Goal: Information Seeking & Learning: Learn about a topic

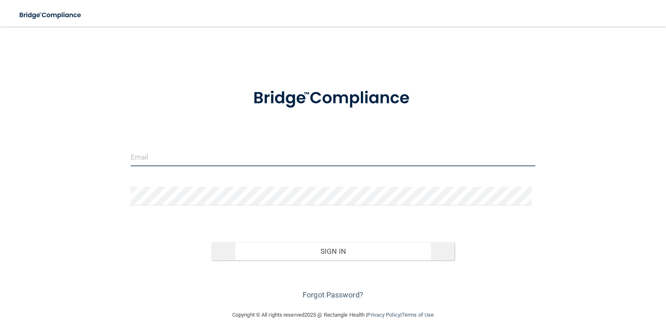
type input "[PERSON_NAME][EMAIL_ADDRESS][DOMAIN_NAME]"
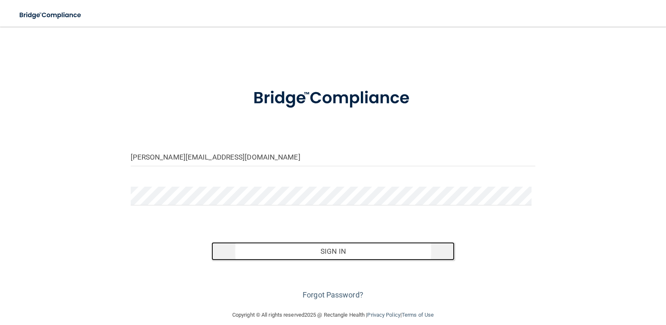
click at [319, 255] on button "Sign In" at bounding box center [332, 251] width 243 height 18
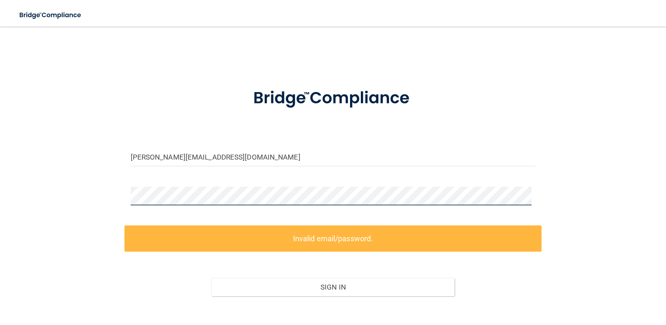
click at [127, 196] on div at bounding box center [332, 198] width 417 height 25
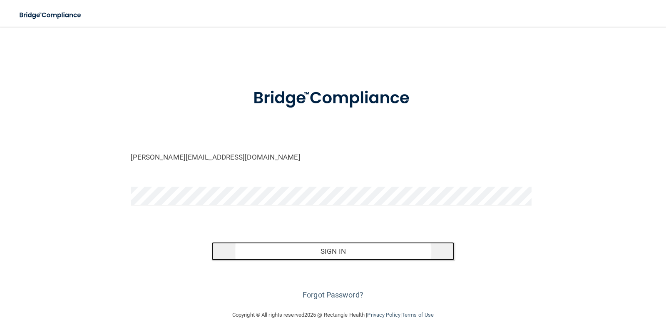
click at [300, 251] on button "Sign In" at bounding box center [332, 251] width 243 height 18
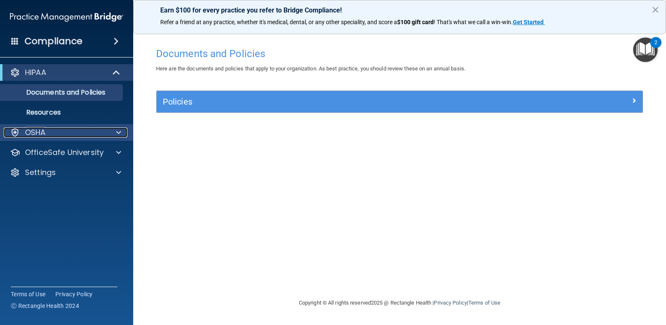
click at [33, 134] on p "OSHA" at bounding box center [35, 132] width 21 height 10
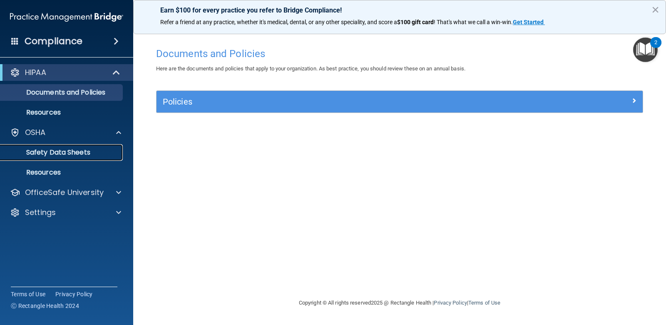
click at [105, 150] on p "Safety Data Sheets" at bounding box center [62, 152] width 114 height 8
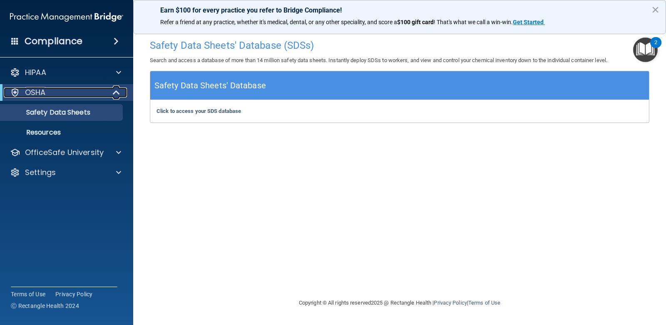
click at [114, 91] on span at bounding box center [117, 92] width 7 height 10
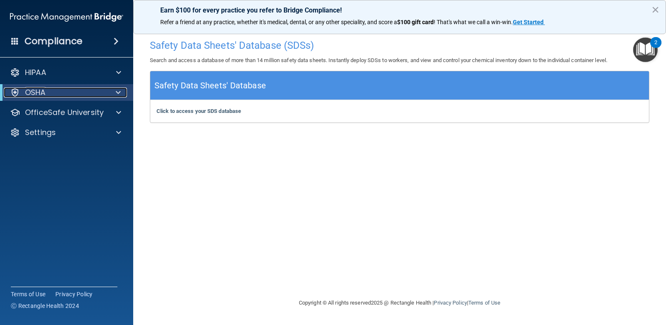
click at [114, 91] on div at bounding box center [117, 92] width 20 height 10
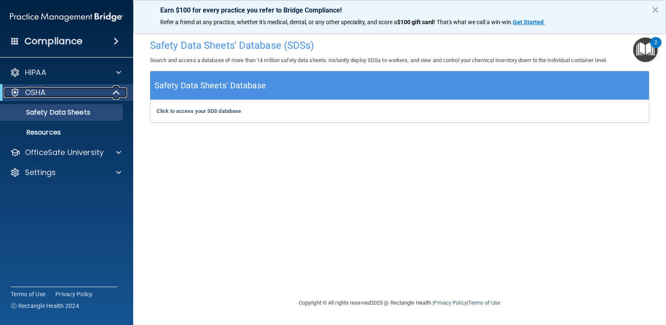
click at [83, 95] on div "OSHA" at bounding box center [55, 92] width 103 height 10
click at [95, 91] on div "OSHA" at bounding box center [55, 92] width 103 height 10
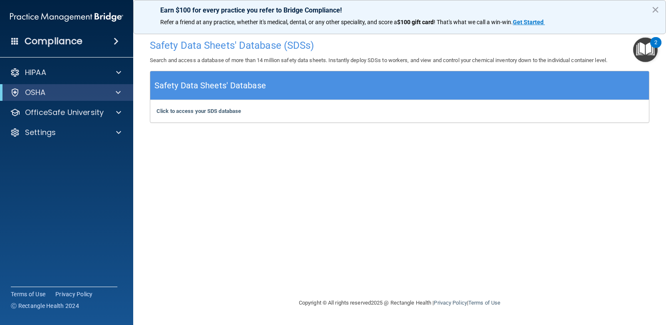
click at [647, 47] on img "Open Resource Center, 2 new notifications" at bounding box center [645, 49] width 25 height 25
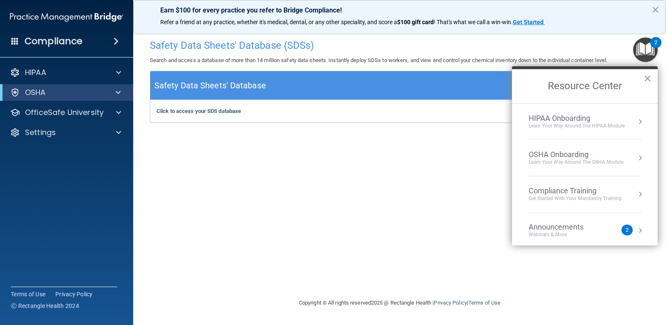
scroll to position [47, 0]
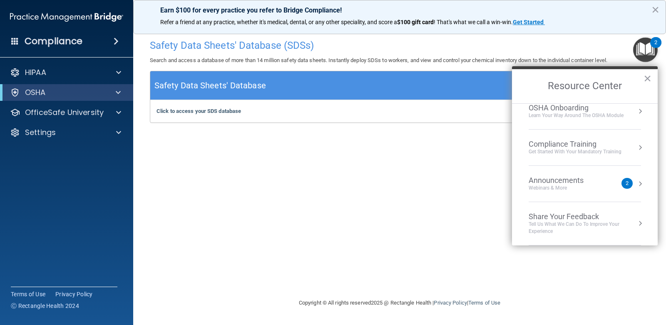
click at [621, 185] on div "2" at bounding box center [626, 183] width 11 height 11
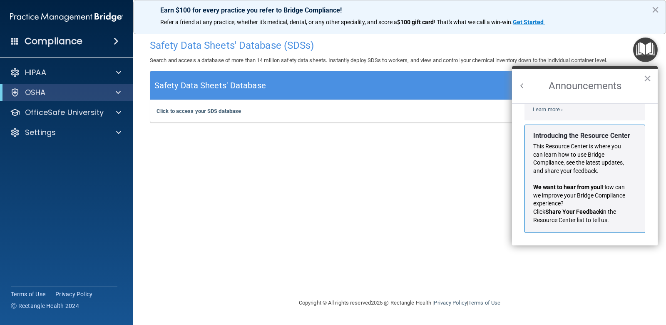
scroll to position [0, 0]
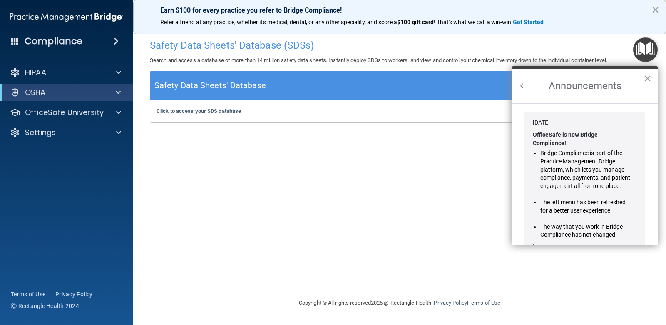
click at [643, 79] on button "×" at bounding box center [647, 78] width 8 height 13
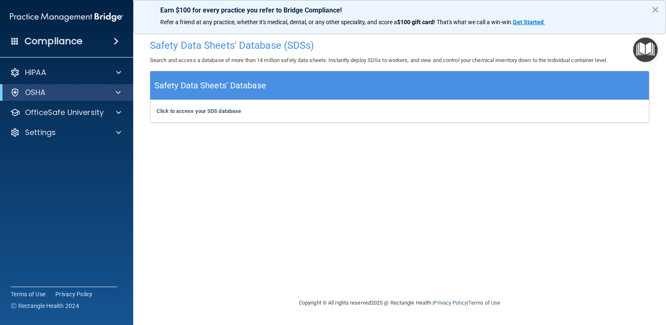
click at [646, 52] on img "Open Resource Center" at bounding box center [645, 49] width 25 height 25
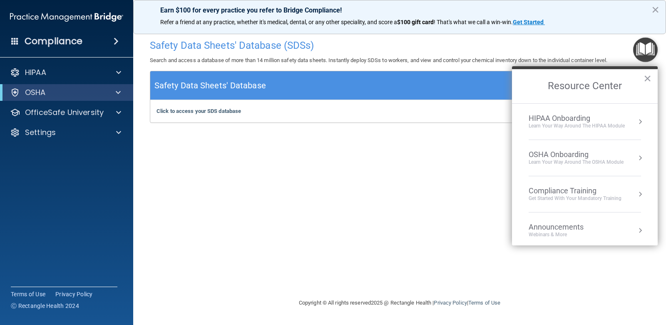
click at [586, 161] on div "Learn your way around the OSHA module" at bounding box center [576, 162] width 95 height 7
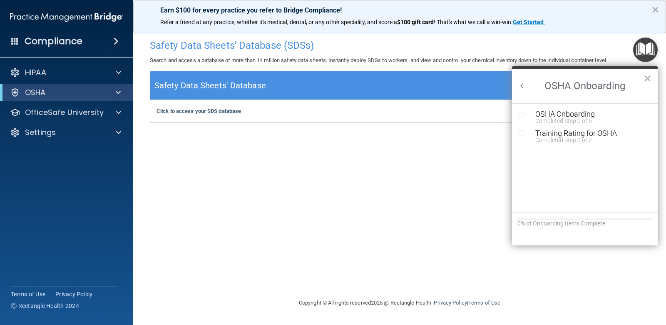
click at [645, 79] on button "×" at bounding box center [647, 78] width 8 height 13
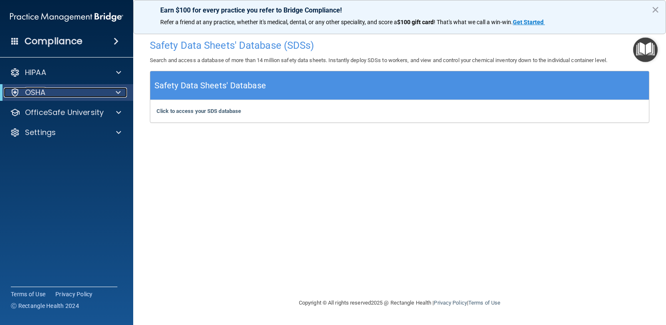
click at [76, 93] on div "OSHA" at bounding box center [55, 92] width 103 height 10
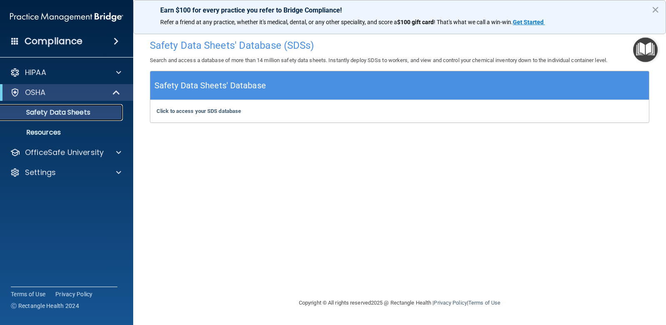
click at [71, 114] on p "Safety Data Sheets" at bounding box center [62, 112] width 114 height 8
click at [211, 112] on b "Click to access your SDS database" at bounding box center [198, 111] width 84 height 6
click at [94, 44] on div "Compliance" at bounding box center [66, 41] width 133 height 18
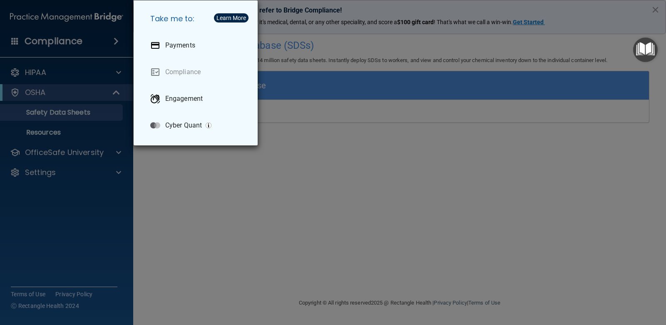
click at [117, 40] on div "Take me to: Payments Compliance Engagement Cyber Quant" at bounding box center [333, 162] width 666 height 325
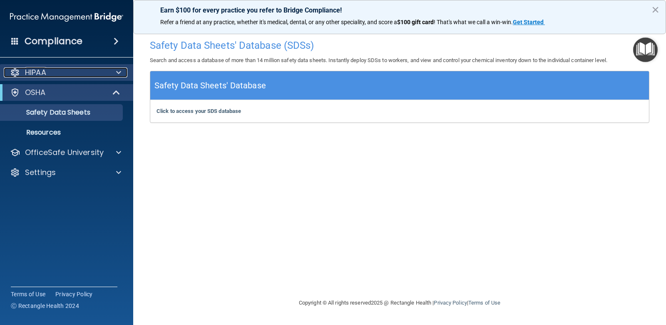
click at [112, 74] on div at bounding box center [117, 72] width 21 height 10
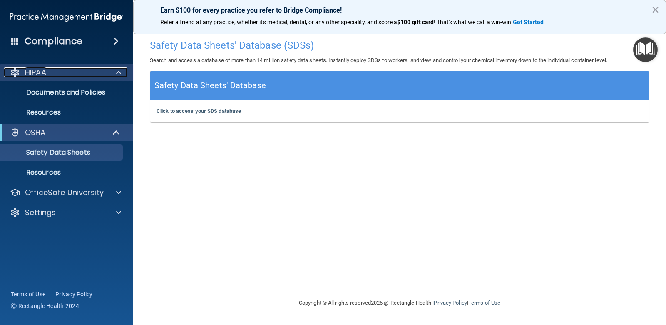
click at [112, 74] on div at bounding box center [117, 72] width 21 height 10
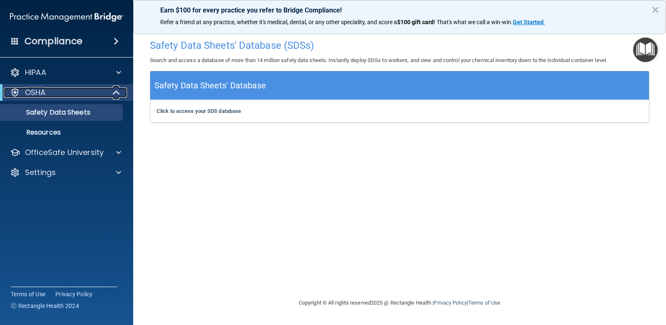
click at [117, 87] on span at bounding box center [117, 92] width 7 height 10
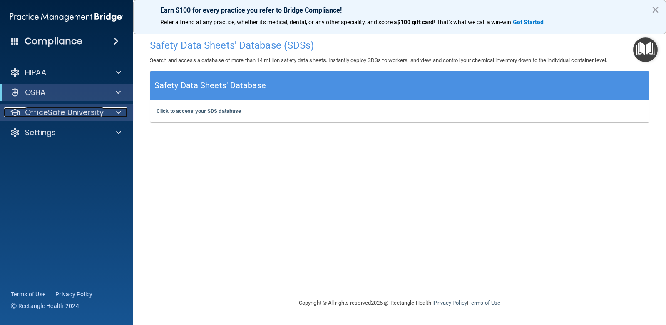
click at [119, 114] on span at bounding box center [118, 112] width 5 height 10
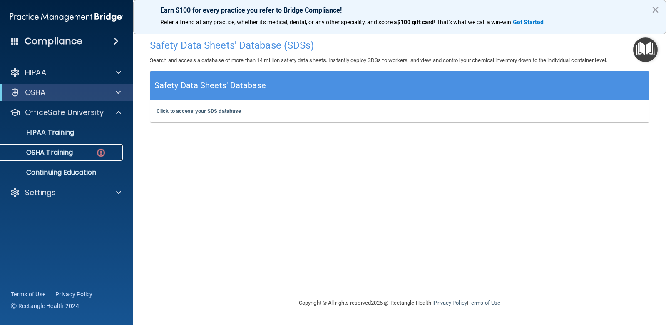
click at [78, 154] on div "OSHA Training" at bounding box center [62, 152] width 114 height 8
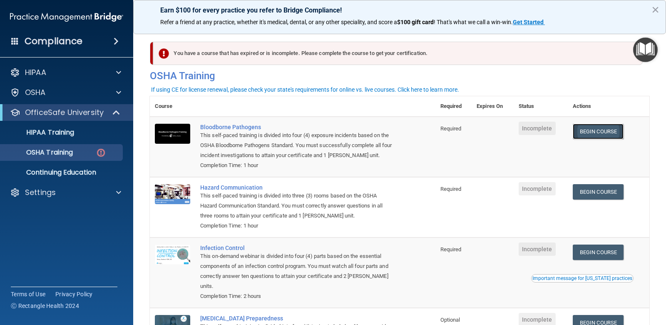
click at [588, 132] on link "Begin Course" at bounding box center [598, 131] width 51 height 15
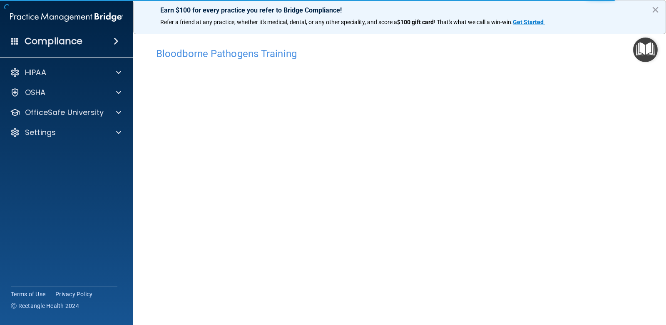
scroll to position [32, 0]
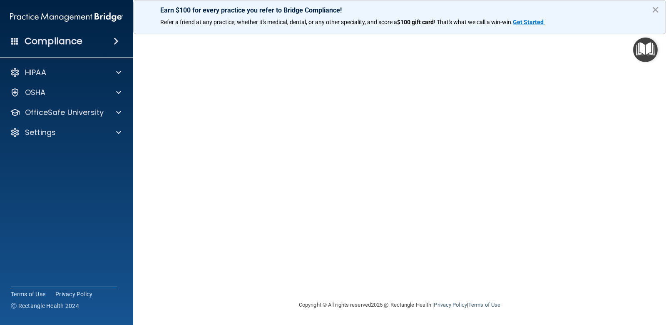
click at [578, 9] on p "Earn $100 for every practice you refer to Bridge Compliance!" at bounding box center [399, 10] width 479 height 8
click at [107, 117] on div at bounding box center [117, 112] width 21 height 10
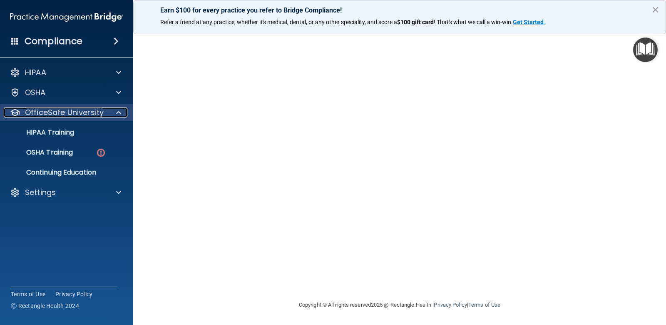
click at [110, 115] on div at bounding box center [117, 112] width 21 height 10
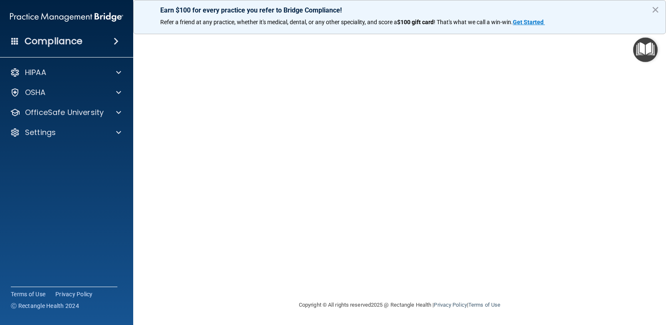
click at [139, 211] on main "Bloodborne Pathogens Training This course doesn’t expire until . Are you sure y…" at bounding box center [399, 176] width 533 height 298
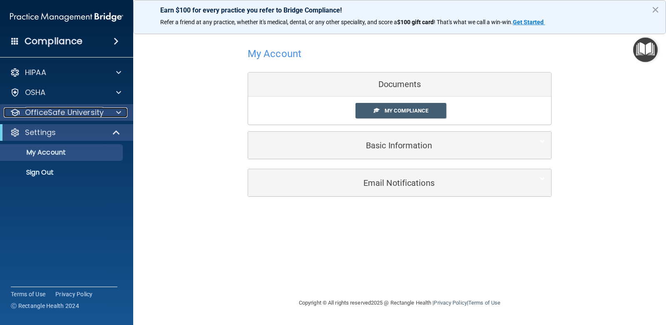
click at [116, 114] on div at bounding box center [117, 112] width 21 height 10
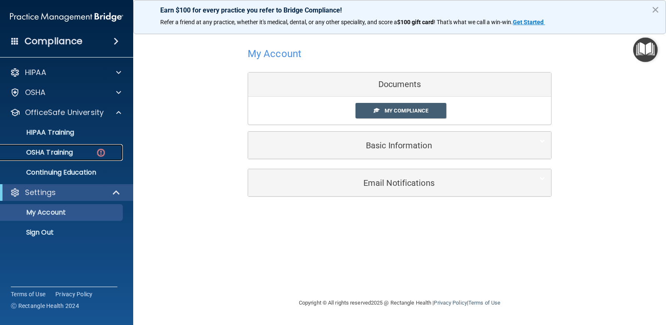
click at [90, 154] on div "OSHA Training" at bounding box center [62, 152] width 114 height 8
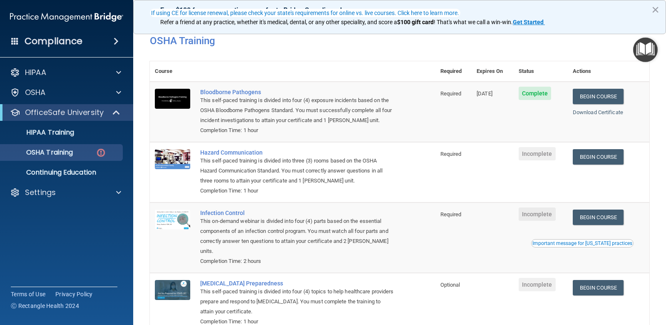
scroll to position [77, 0]
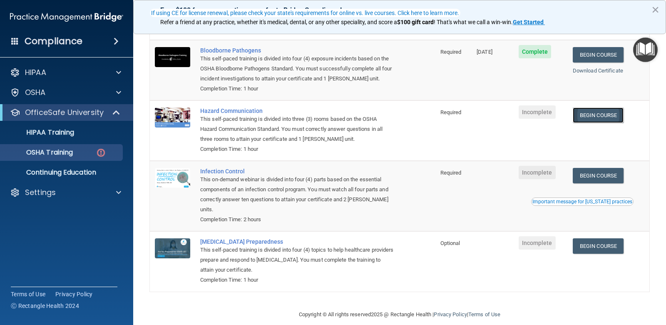
click at [601, 120] on link "Begin Course" at bounding box center [598, 114] width 51 height 15
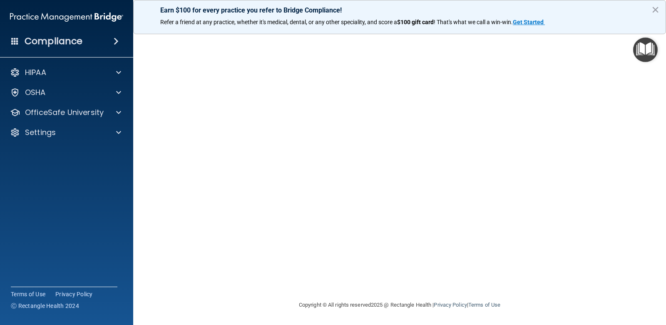
scroll to position [9, 0]
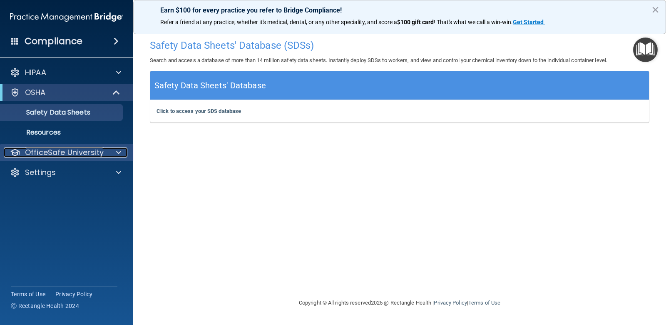
click at [118, 152] on span at bounding box center [118, 152] width 5 height 10
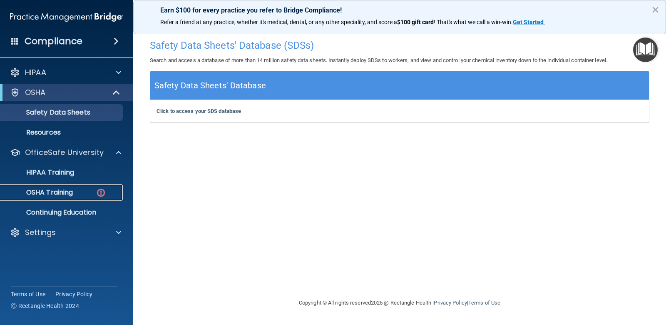
click at [59, 193] on p "OSHA Training" at bounding box center [38, 192] width 67 height 8
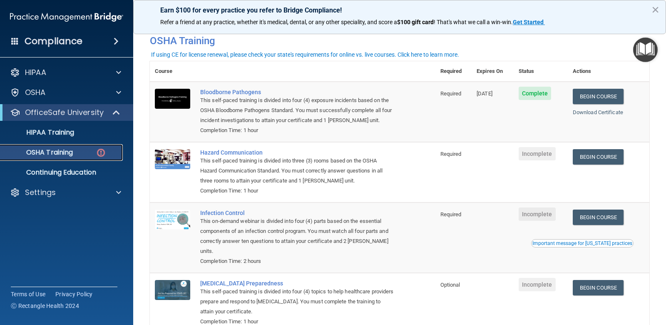
scroll to position [77, 0]
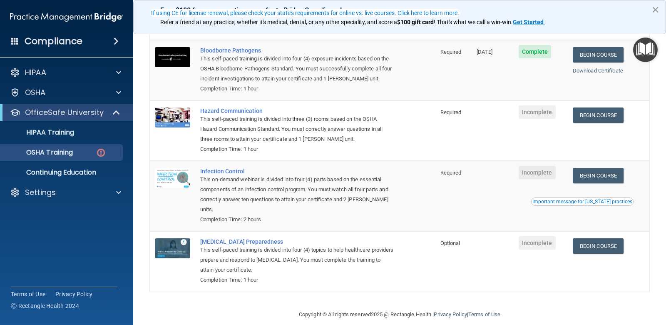
click at [658, 9] on button "×" at bounding box center [655, 9] width 8 height 13
